Goal: Information Seeking & Learning: Learn about a topic

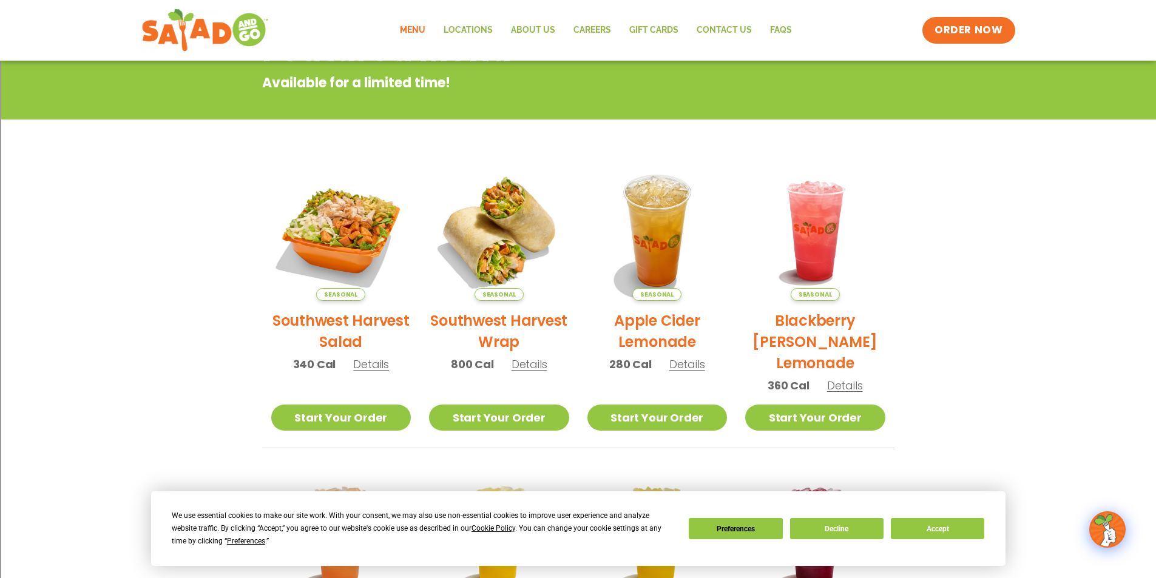
scroll to position [243, 0]
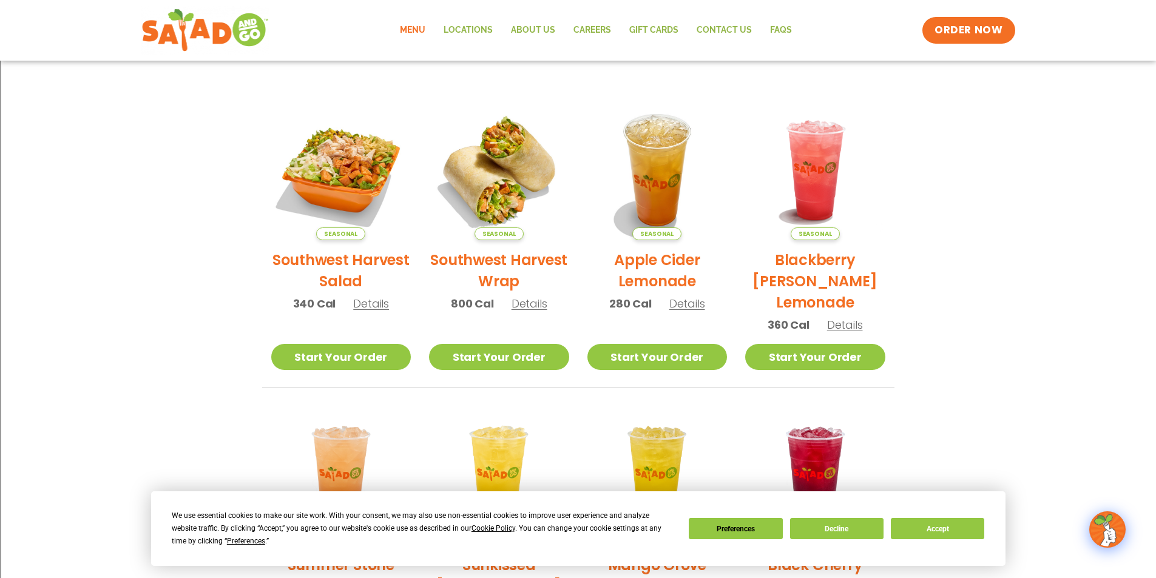
click at [377, 304] on span "Details" at bounding box center [371, 303] width 36 height 15
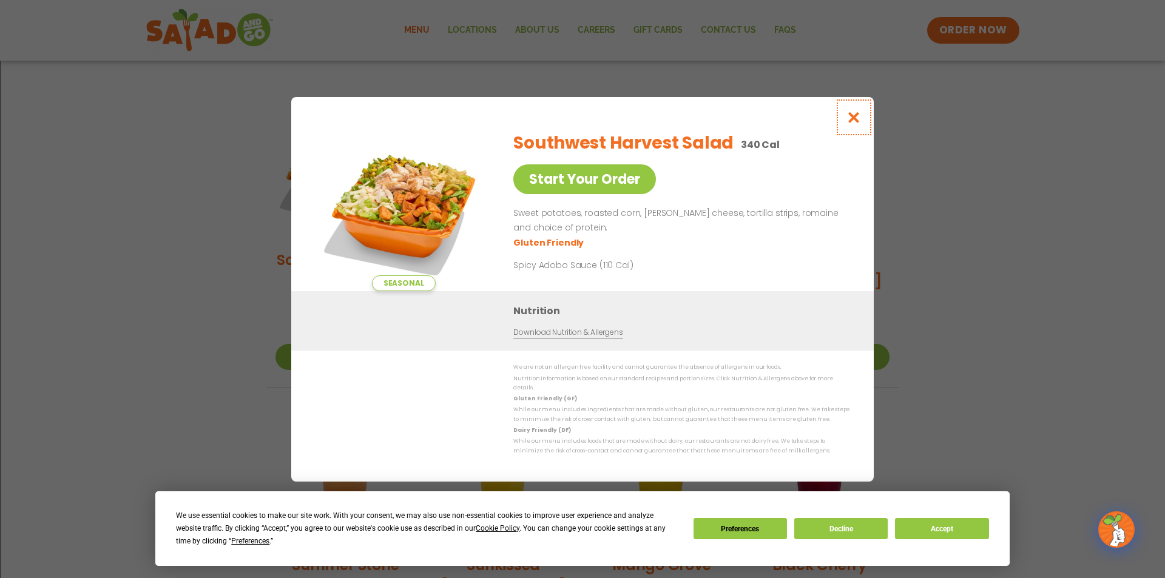
click at [855, 122] on icon "Close modal" at bounding box center [853, 117] width 15 height 13
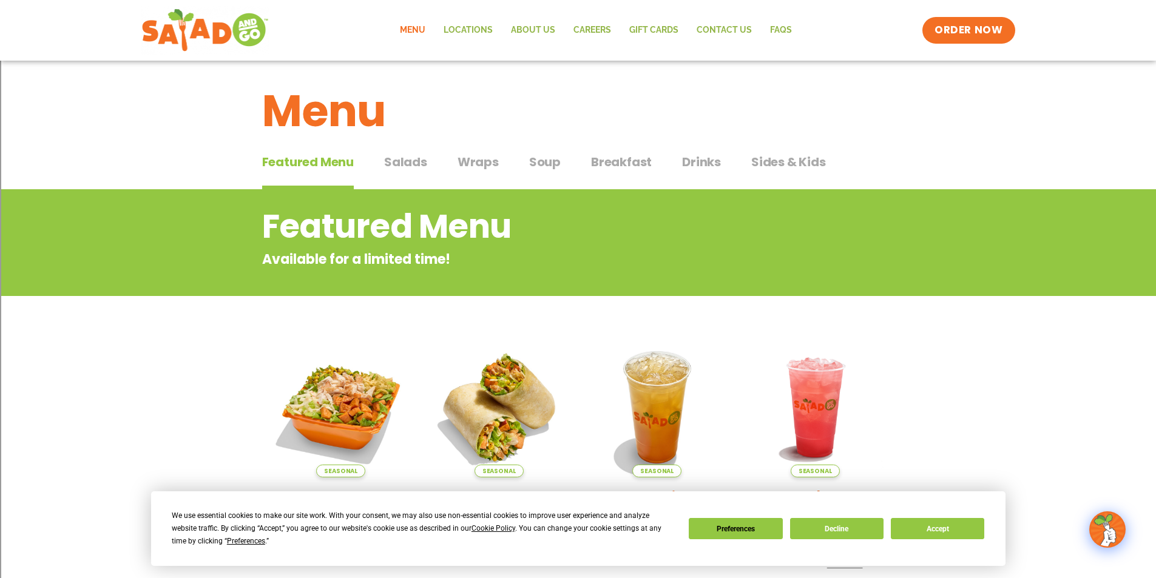
scroll to position [0, 0]
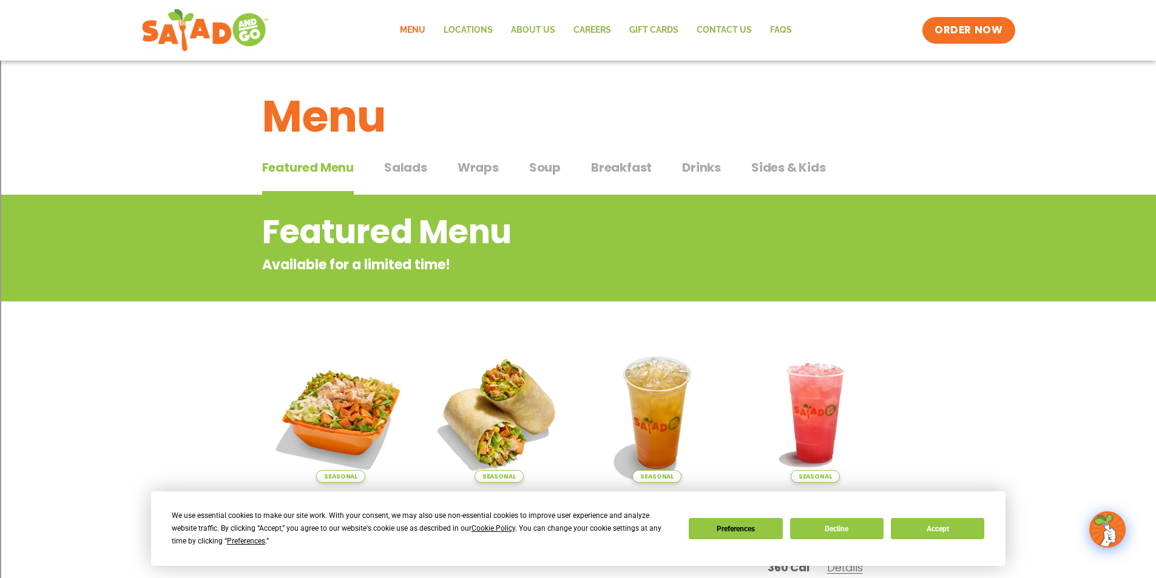
drag, startPoint x: 764, startPoint y: 162, endPoint x: 772, endPoint y: 159, distance: 7.9
click at [766, 161] on span "Sides & Kids" at bounding box center [788, 167] width 75 height 18
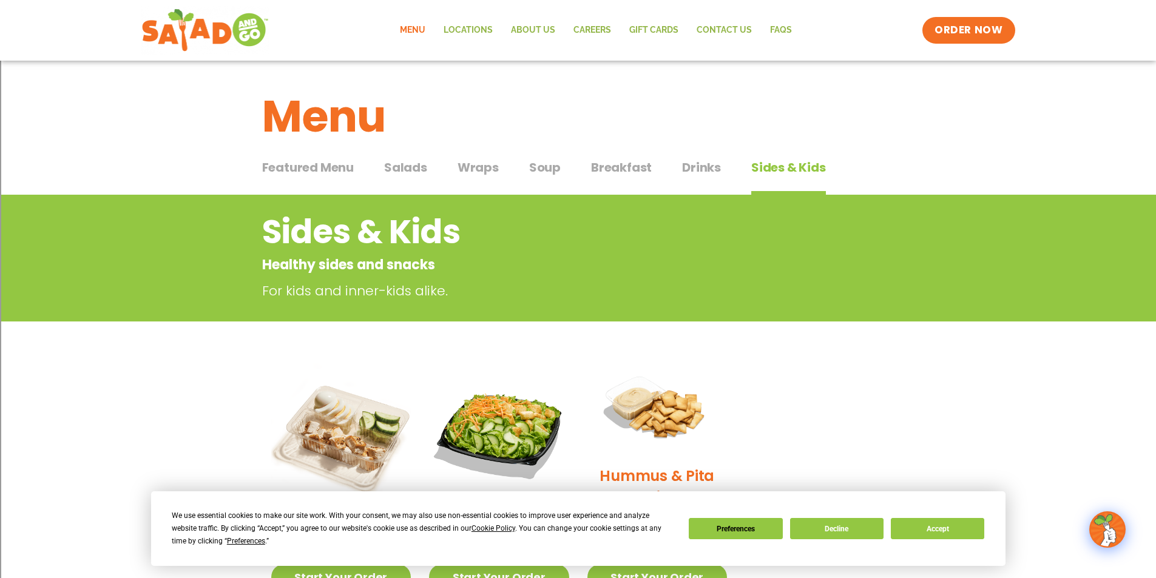
click at [421, 167] on span "Salads" at bounding box center [405, 167] width 43 height 18
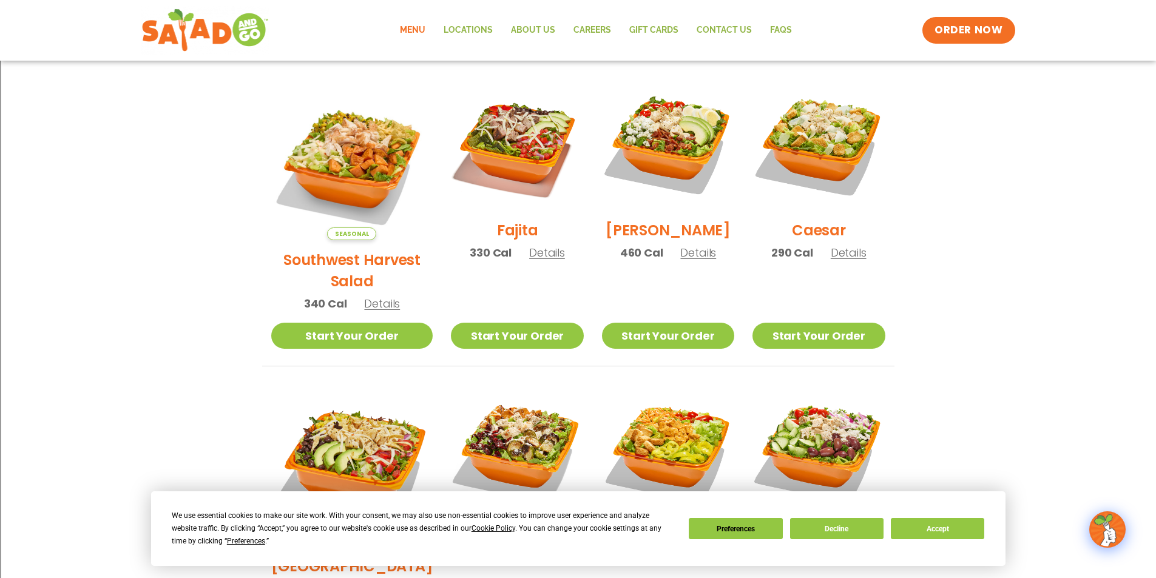
scroll to position [425, 0]
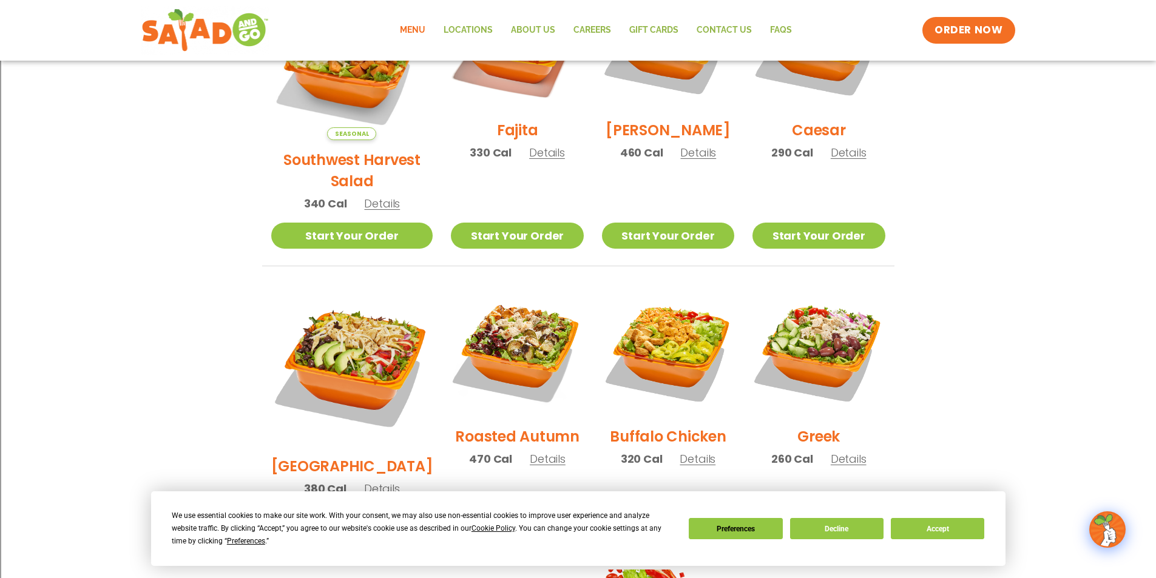
click at [689, 451] on span "Details" at bounding box center [697, 458] width 36 height 15
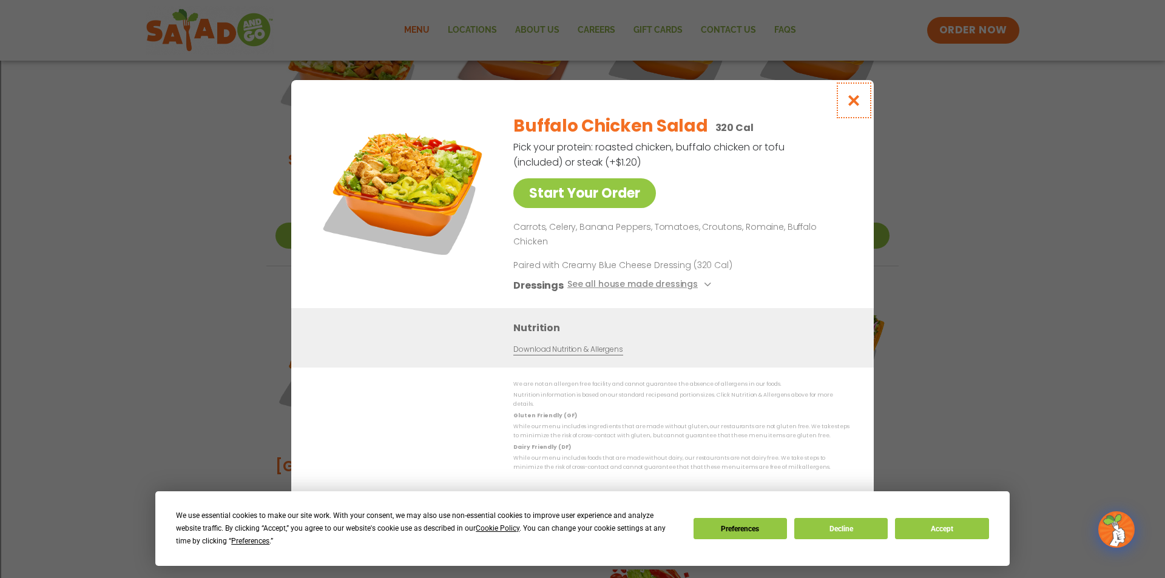
drag, startPoint x: 855, startPoint y: 119, endPoint x: 907, endPoint y: 246, distance: 137.7
click at [855, 119] on button "Close modal" at bounding box center [853, 100] width 39 height 41
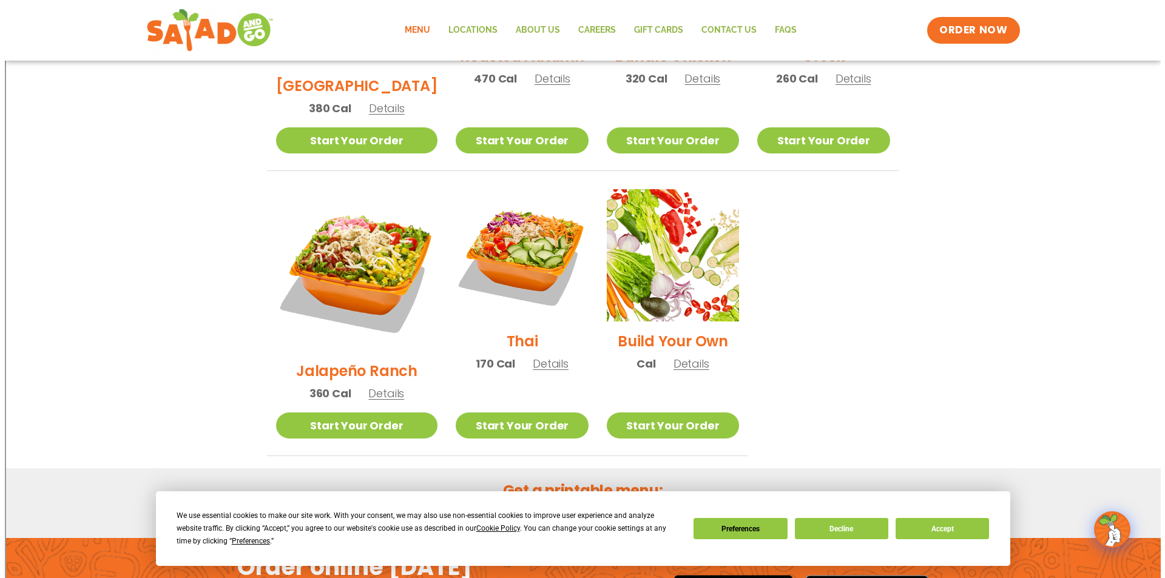
scroll to position [849, 0]
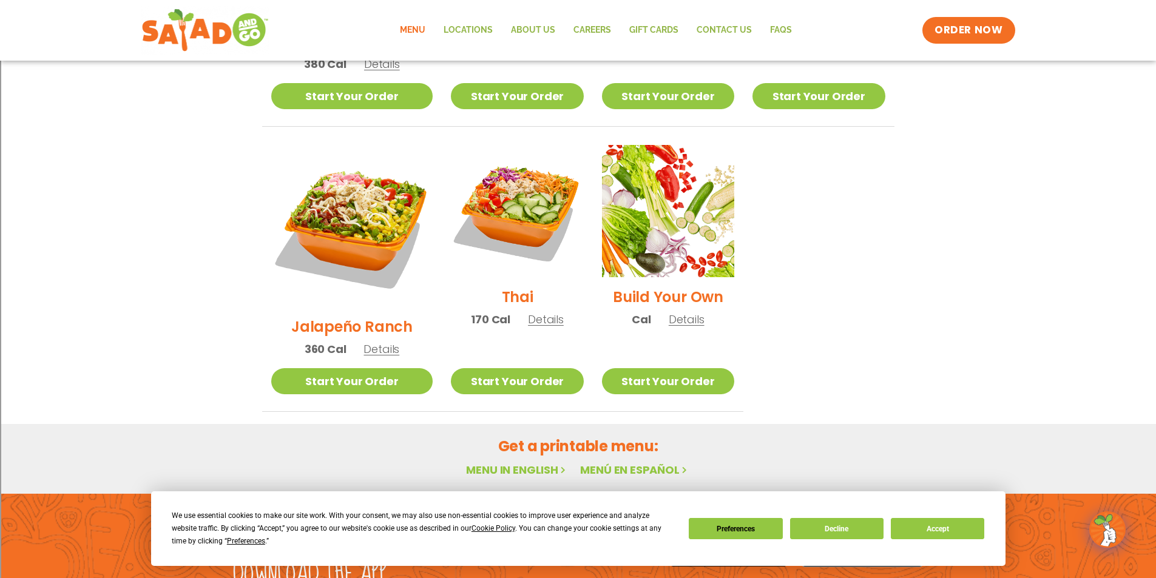
click at [368, 342] on span "Details" at bounding box center [381, 349] width 36 height 15
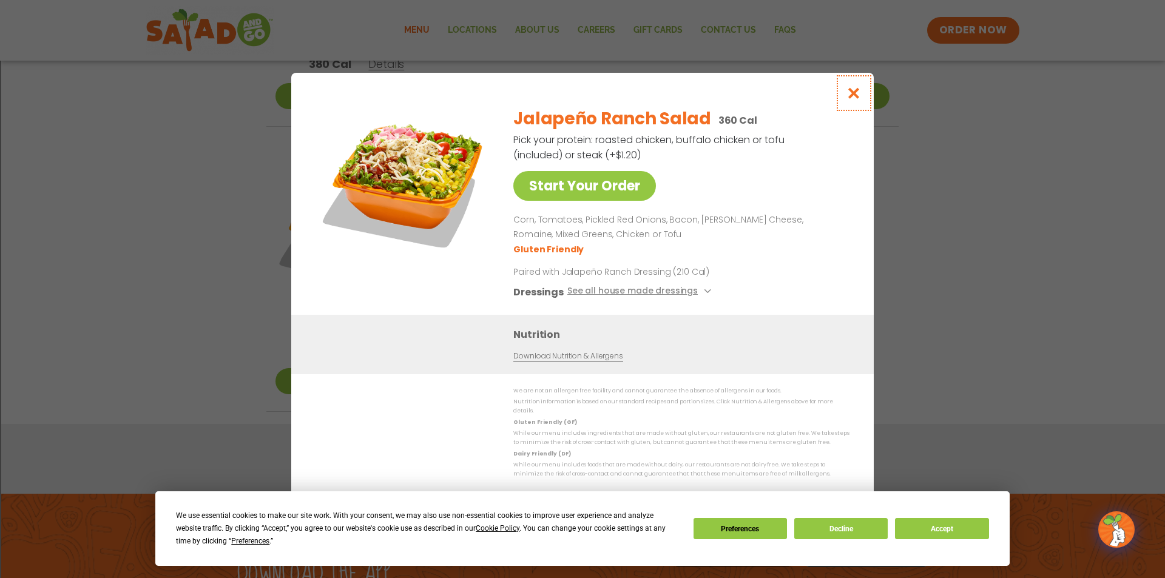
click at [854, 99] on icon "Close modal" at bounding box center [853, 93] width 15 height 13
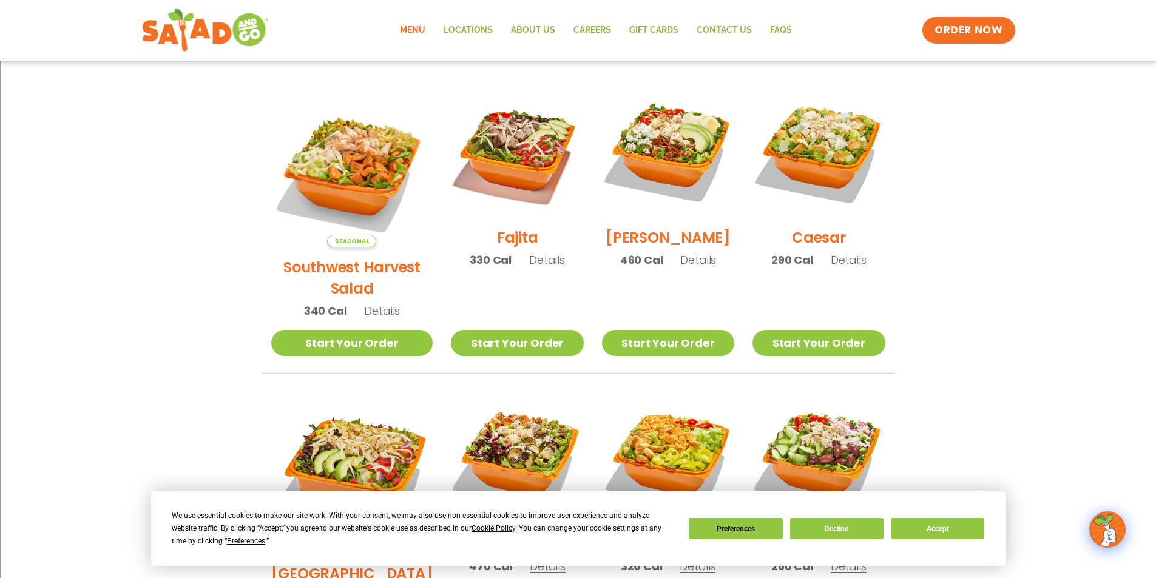
scroll to position [253, 0]
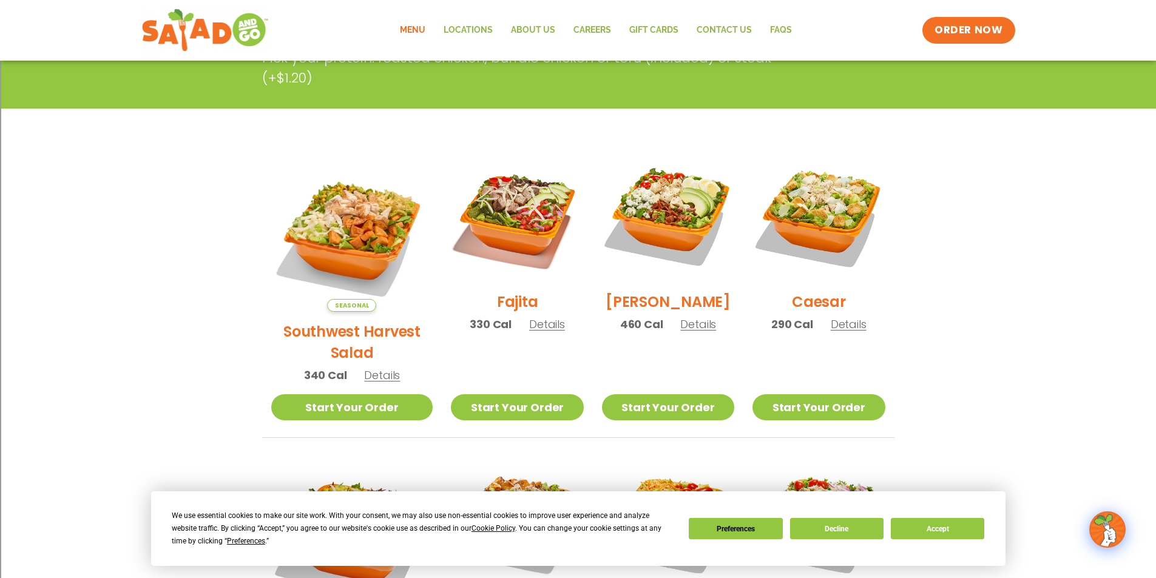
click at [687, 332] on span "Details" at bounding box center [698, 324] width 36 height 15
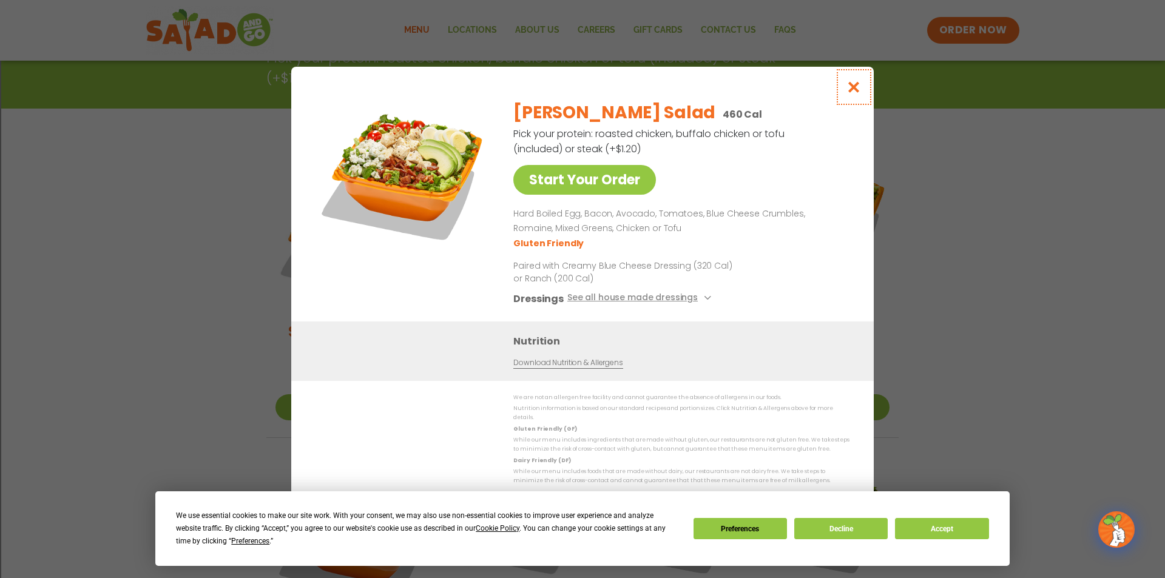
click at [852, 89] on icon "Close modal" at bounding box center [853, 87] width 15 height 13
